Goal: Information Seeking & Learning: Learn about a topic

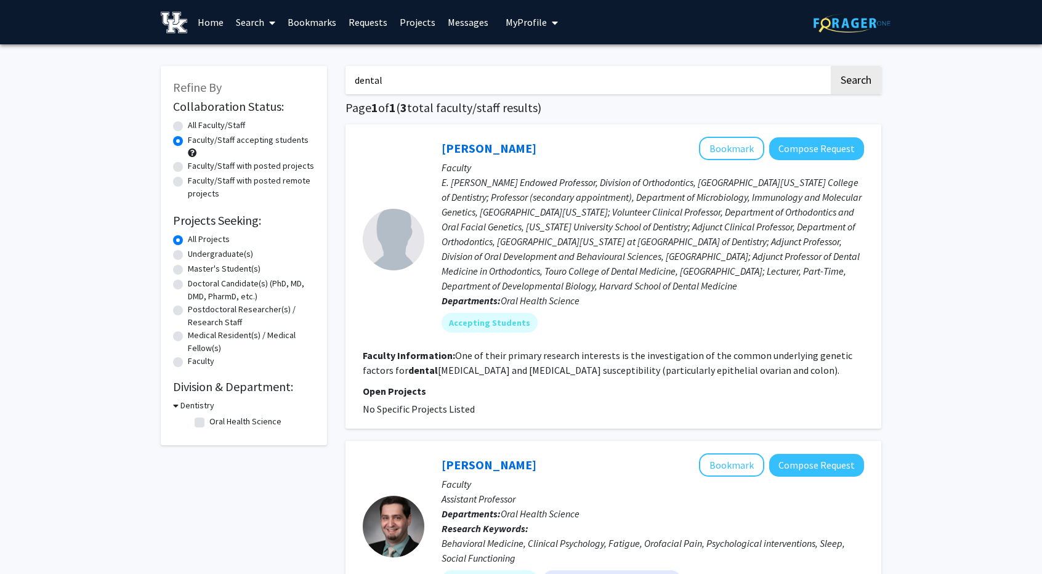
scroll to position [453, 0]
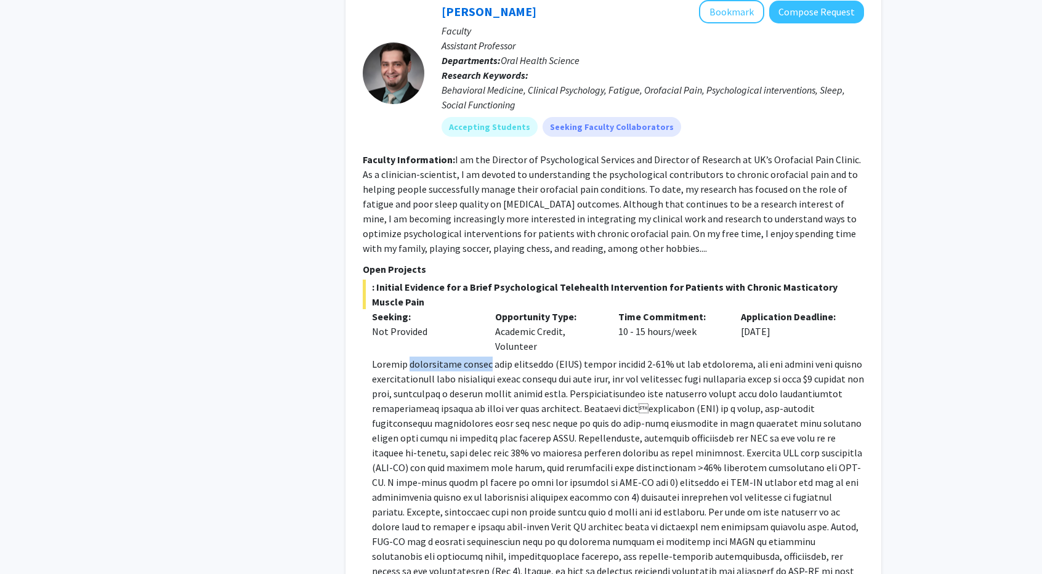
drag, startPoint x: 405, startPoint y: 363, endPoint x: 486, endPoint y: 368, distance: 80.3
click at [486, 368] on p at bounding box center [618, 542] width 492 height 370
copy p "masticatory muscle"
click at [601, 325] on div "Opportunity Type: Academic Credit, Volunteer" at bounding box center [547, 331] width 123 height 44
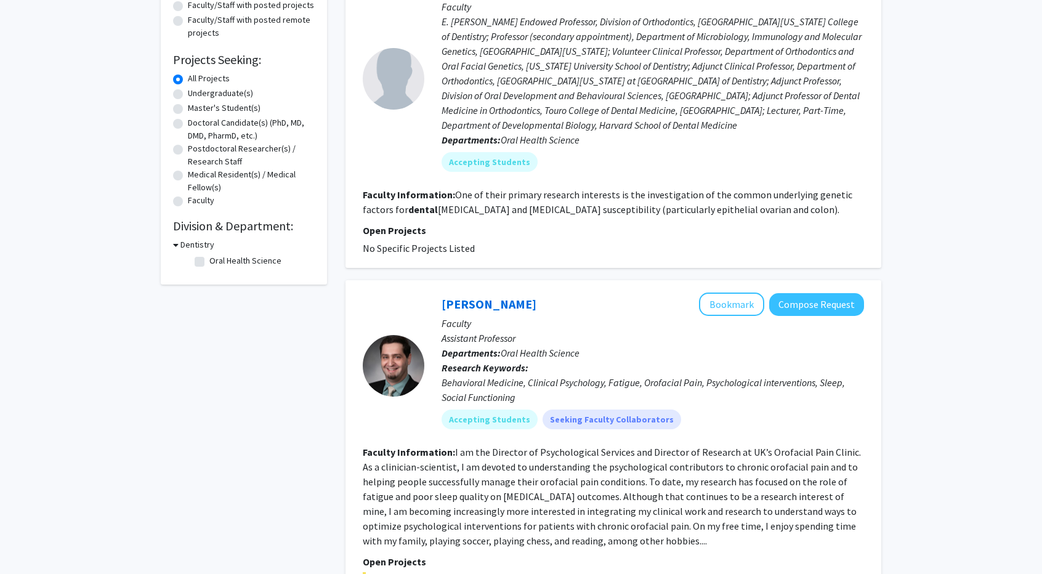
scroll to position [173, 0]
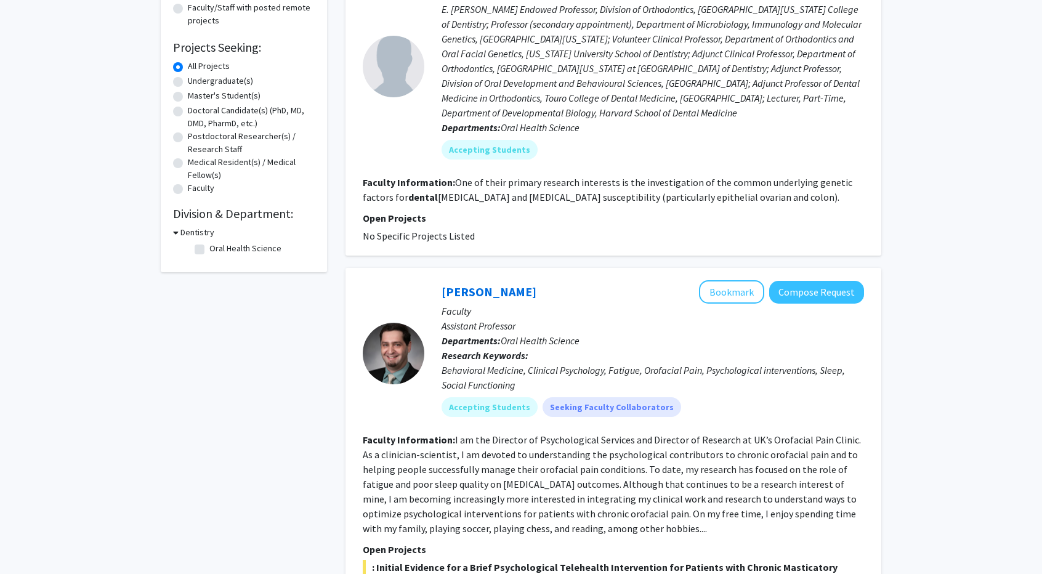
click at [392, 342] on div at bounding box center [394, 354] width 62 height 62
click at [395, 361] on div at bounding box center [394, 354] width 62 height 62
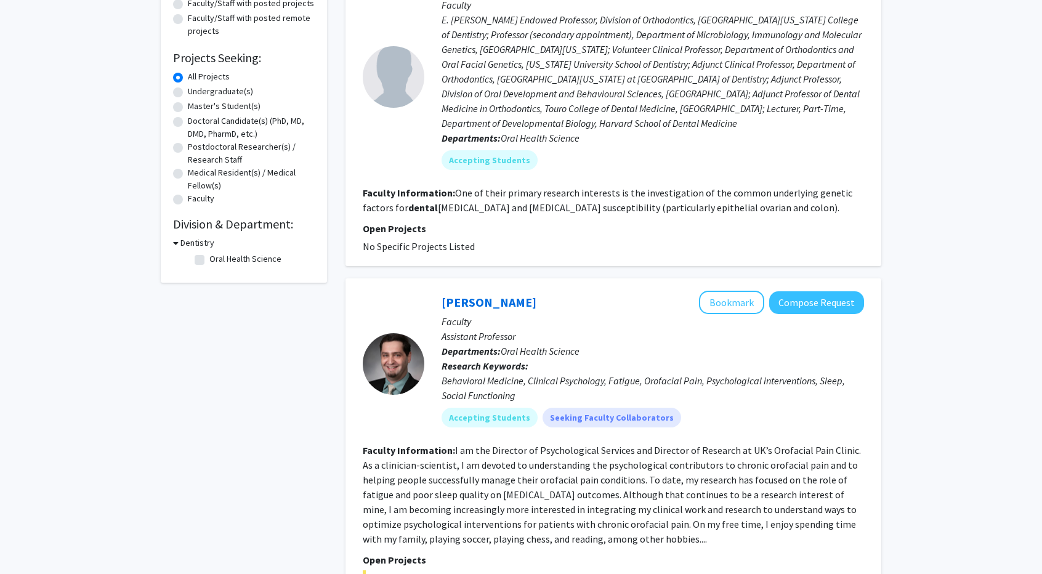
scroll to position [162, 0]
click at [551, 352] on span "Oral Health Science" at bounding box center [540, 352] width 79 height 12
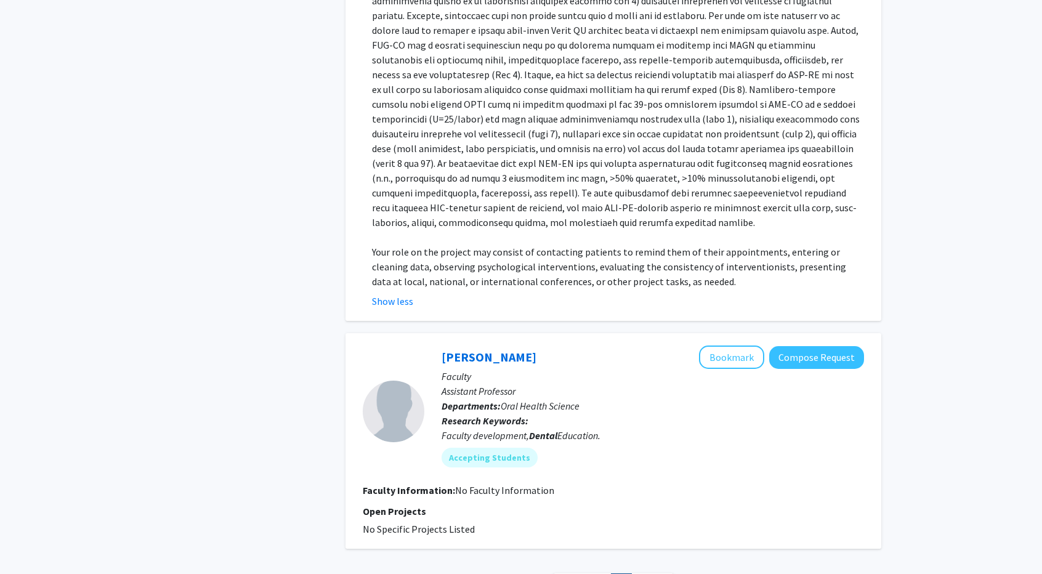
scroll to position [951, 0]
click at [785, 345] on button "Compose Request" at bounding box center [817, 356] width 95 height 23
click at [807, 345] on button "Compose Request" at bounding box center [817, 356] width 95 height 23
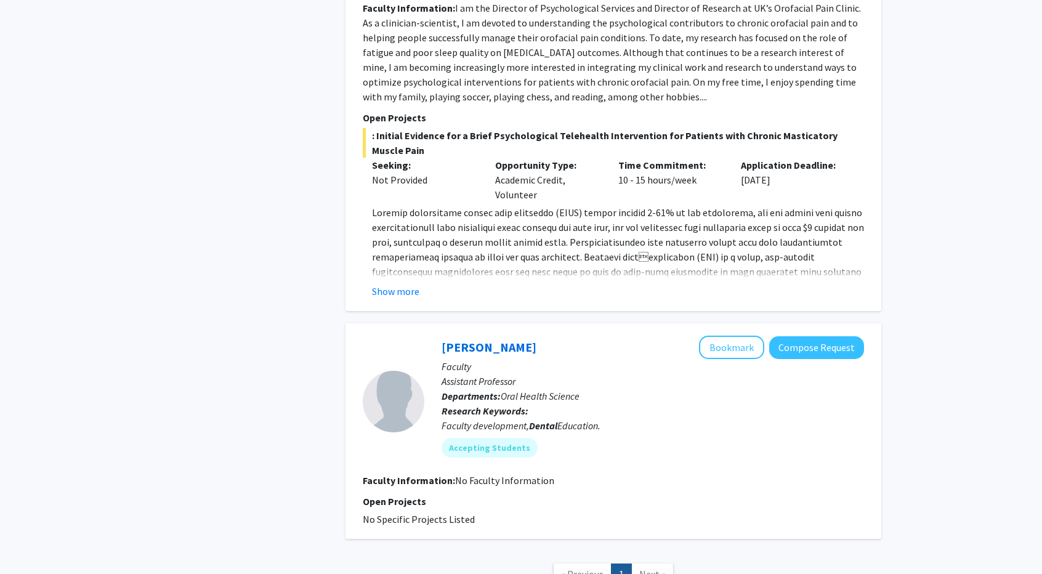
scroll to position [660, 0]
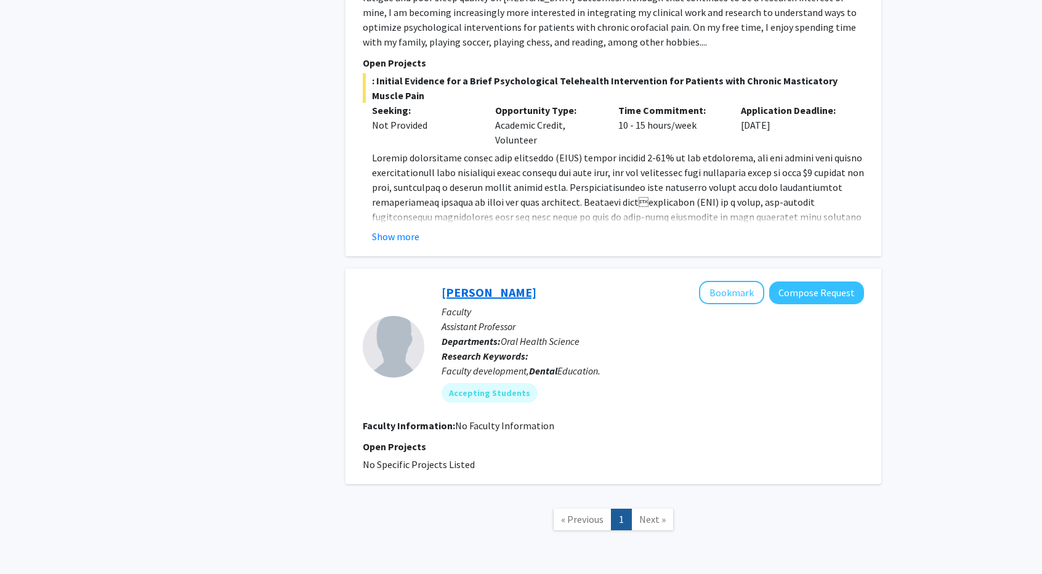
click at [476, 298] on link "[PERSON_NAME]" at bounding box center [489, 292] width 95 height 15
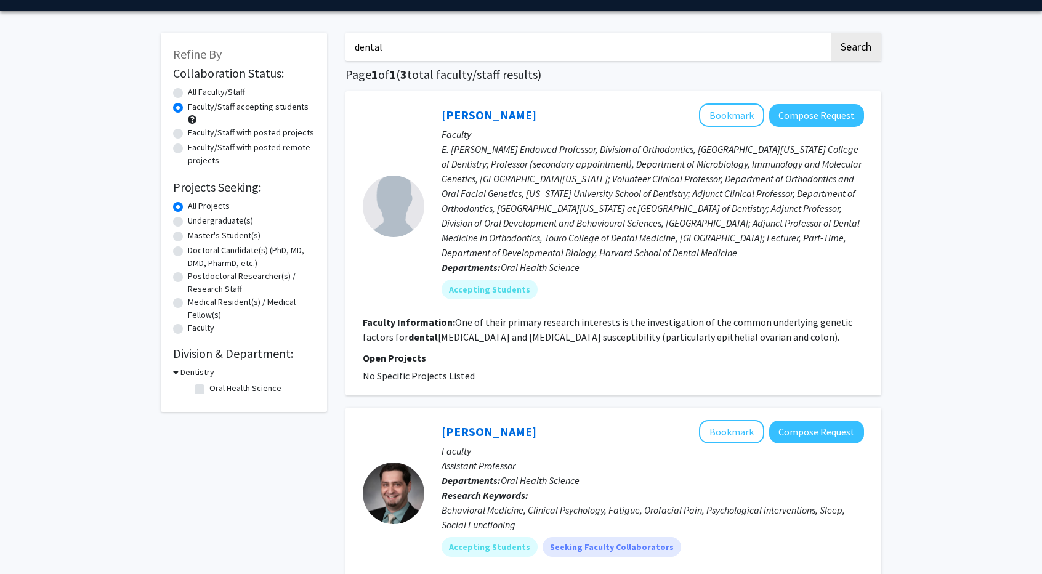
scroll to position [30, 0]
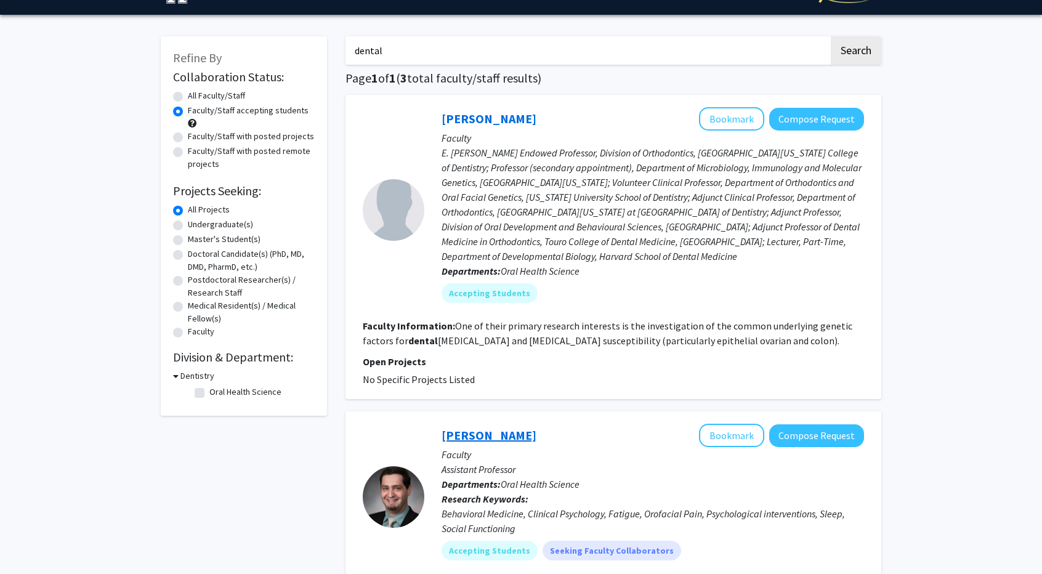
click at [494, 436] on link "[PERSON_NAME]" at bounding box center [489, 435] width 95 height 15
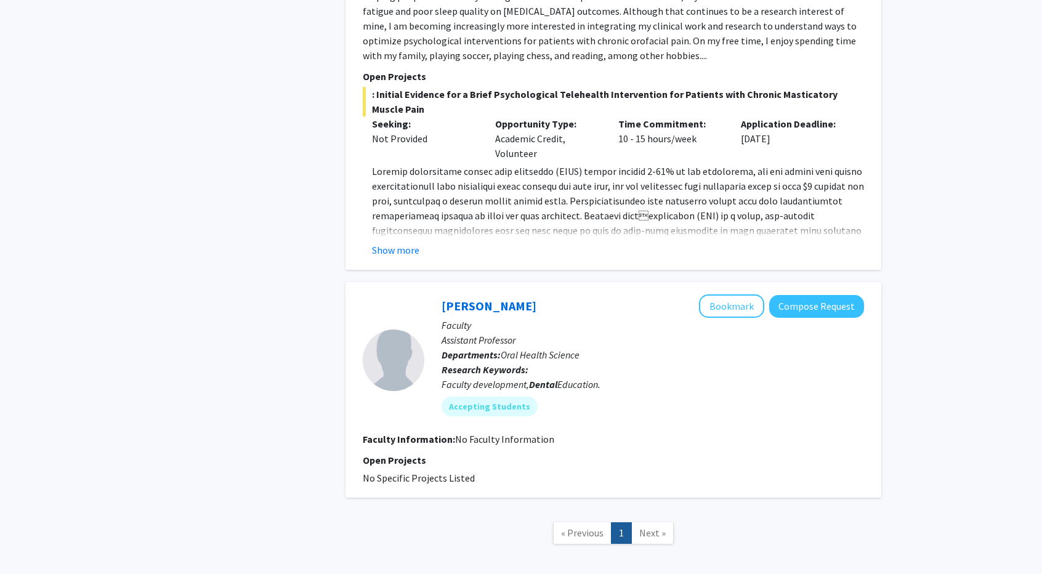
scroll to position [706, 0]
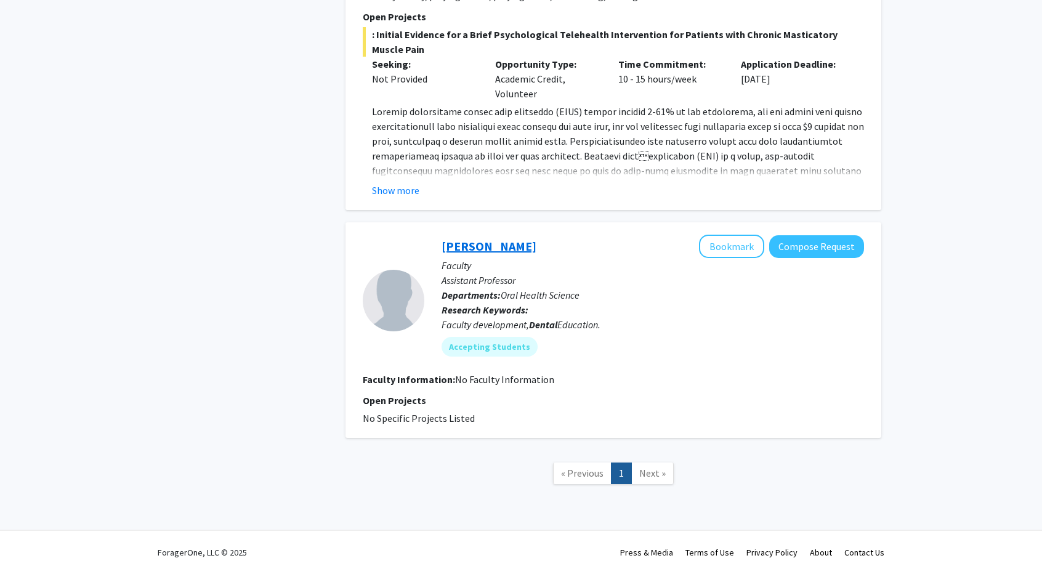
click at [464, 246] on link "[PERSON_NAME]" at bounding box center [489, 245] width 95 height 15
